Goal: Task Accomplishment & Management: Use online tool/utility

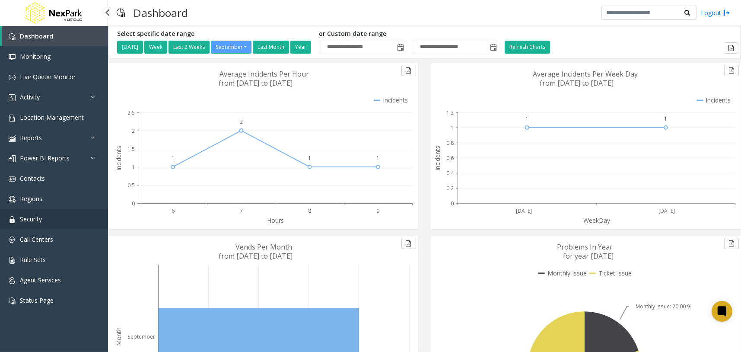
click at [48, 221] on link "Security" at bounding box center [54, 219] width 108 height 20
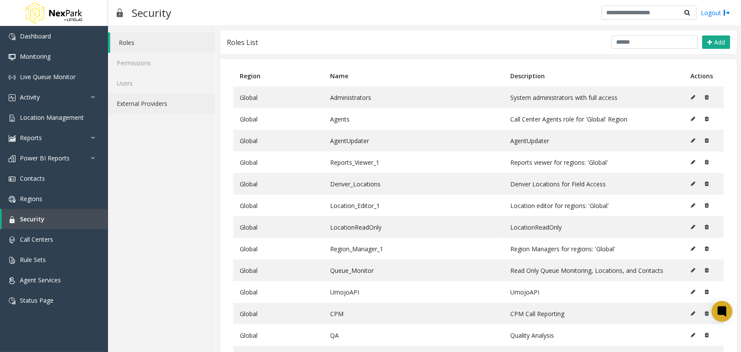
click at [167, 103] on link "External Providers" at bounding box center [162, 103] width 108 height 20
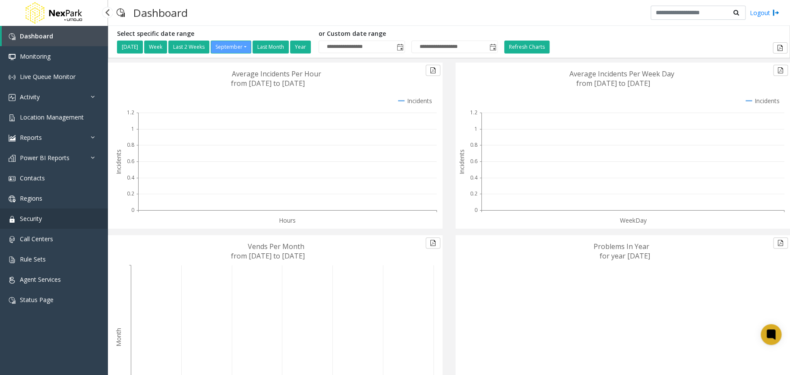
click at [62, 215] on link "Security" at bounding box center [54, 219] width 108 height 20
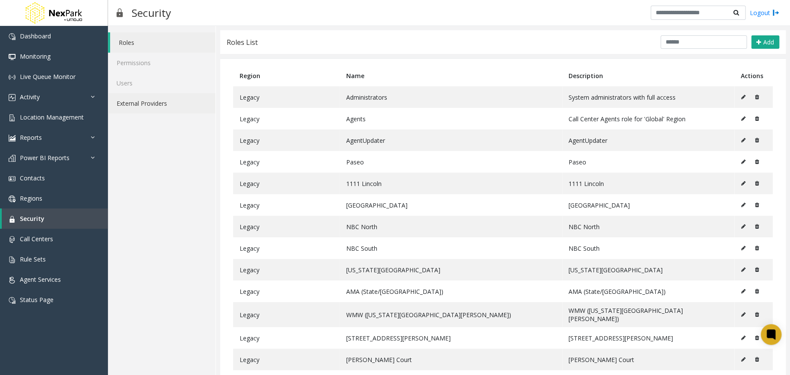
click at [157, 108] on link "External Providers" at bounding box center [162, 103] width 108 height 20
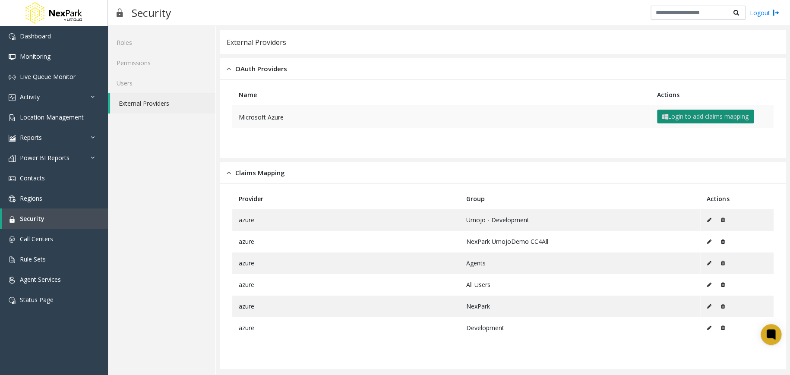
click at [744, 121] on button "Login to add claims mapping" at bounding box center [705, 117] width 97 height 14
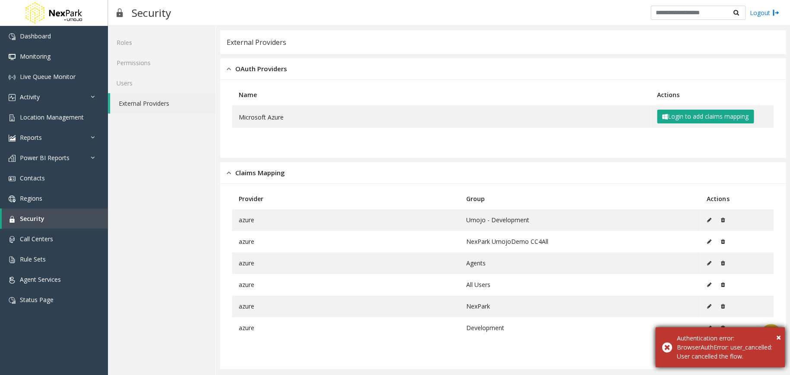
click at [774, 334] on div "Authentication error: BrowserAuthError: user_cancelled: User cancelled the flow." at bounding box center [727, 347] width 101 height 27
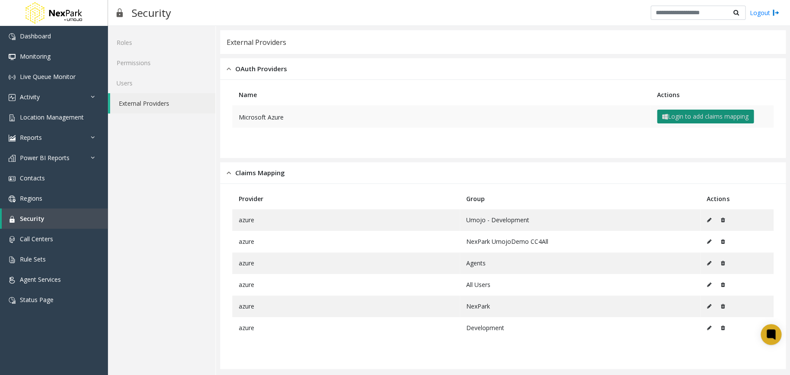
click at [699, 122] on button "Login to add claims mapping" at bounding box center [705, 117] width 97 height 14
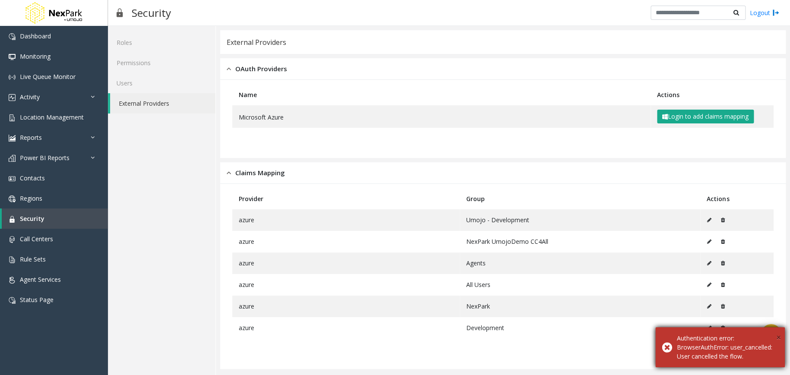
drag, startPoint x: 778, startPoint y: 329, endPoint x: 773, endPoint y: 318, distance: 12.6
click at [778, 332] on span "×" at bounding box center [778, 338] width 5 height 12
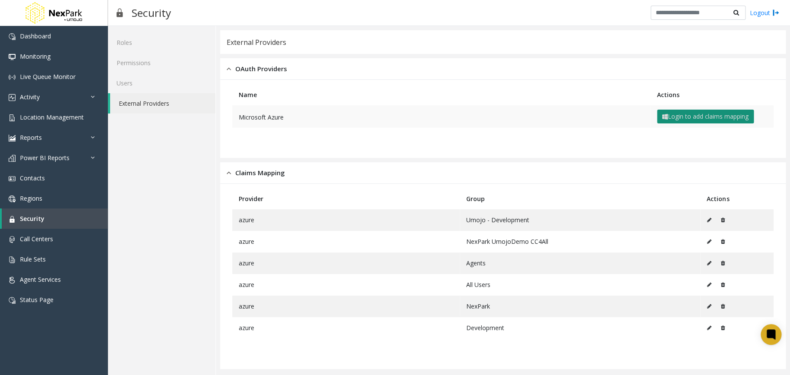
click at [700, 114] on button "Login to add claims mapping" at bounding box center [705, 117] width 97 height 14
